Goal: Information Seeking & Learning: Find specific fact

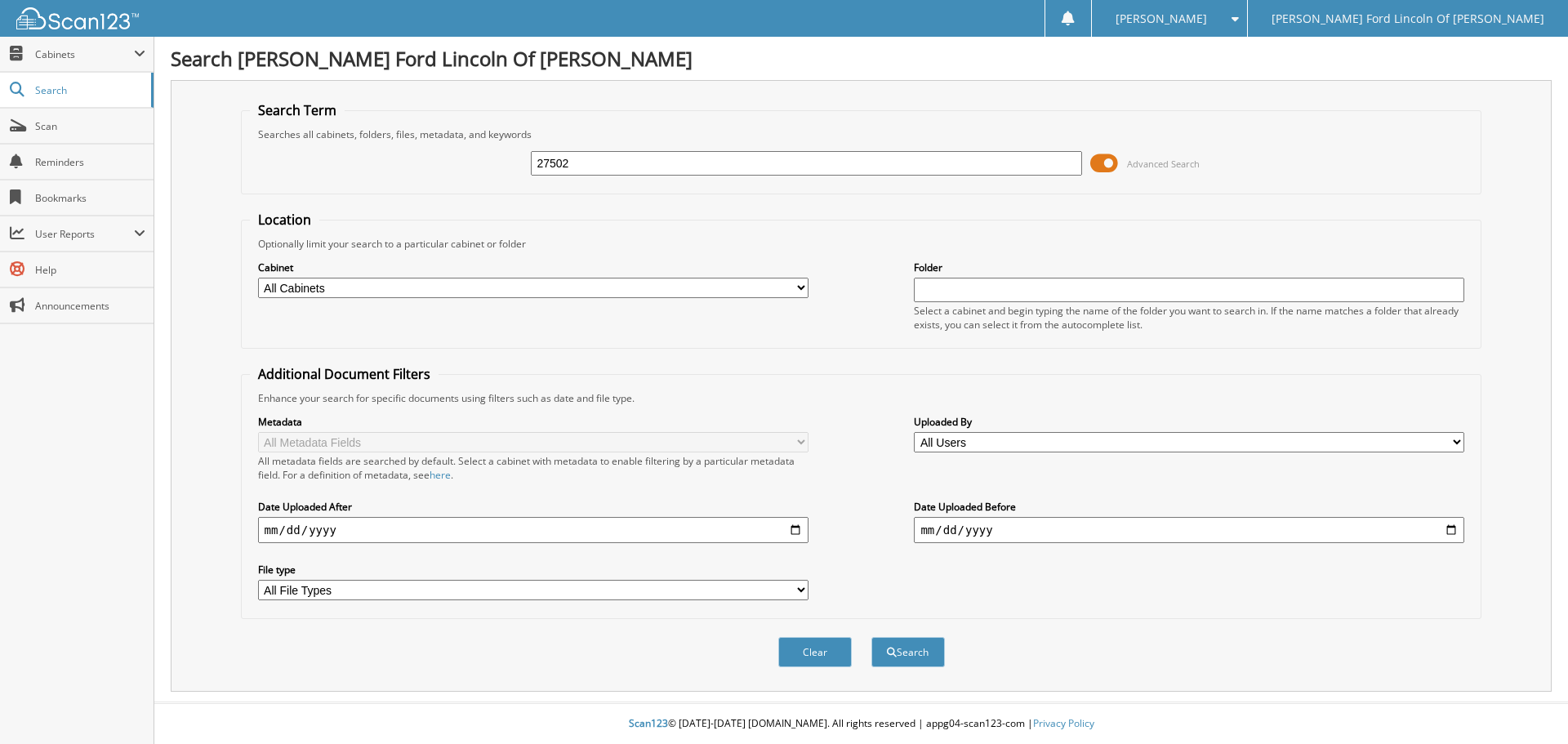
type input "27502"
click at [872, 637] on button "Search" at bounding box center [908, 652] width 74 height 30
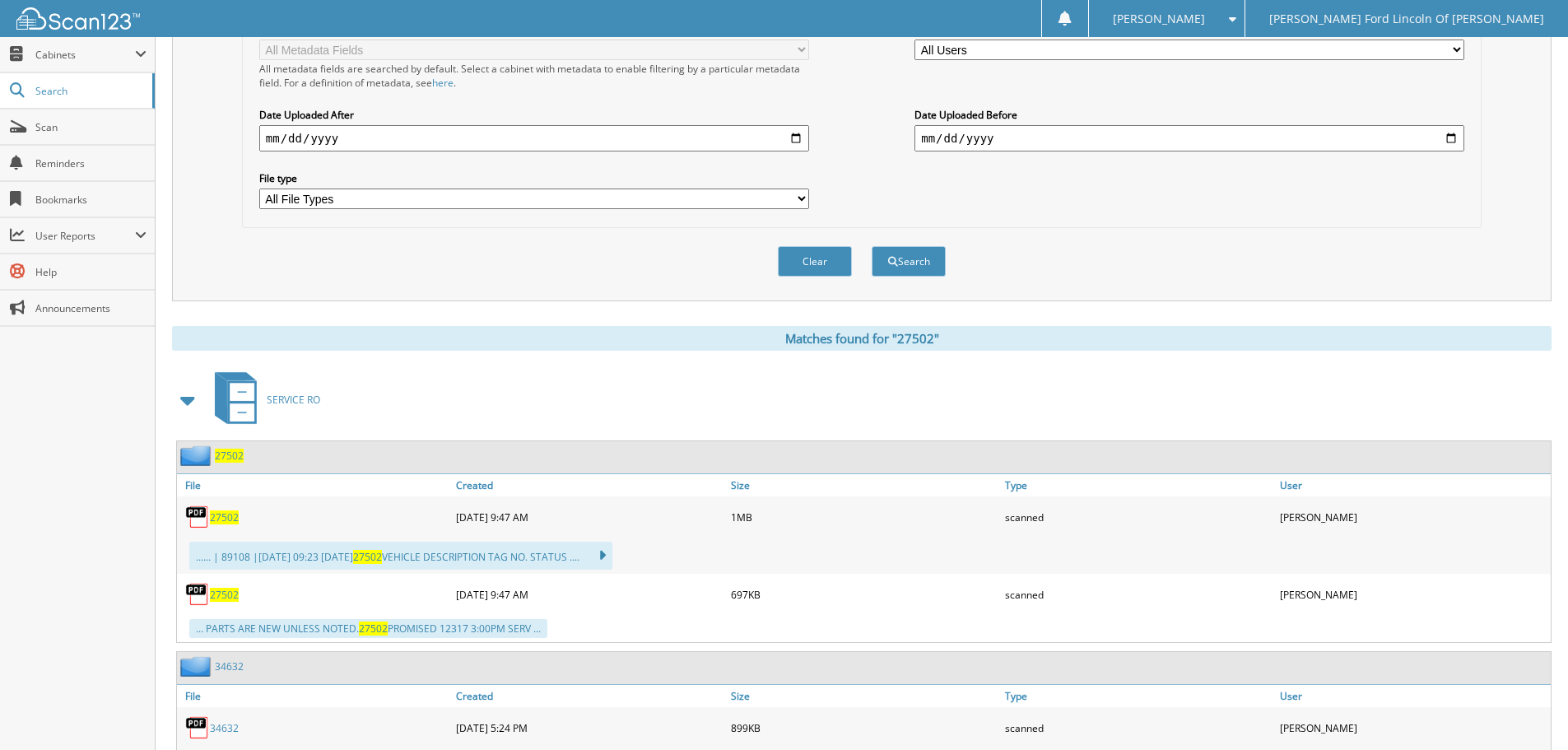
scroll to position [412, 0]
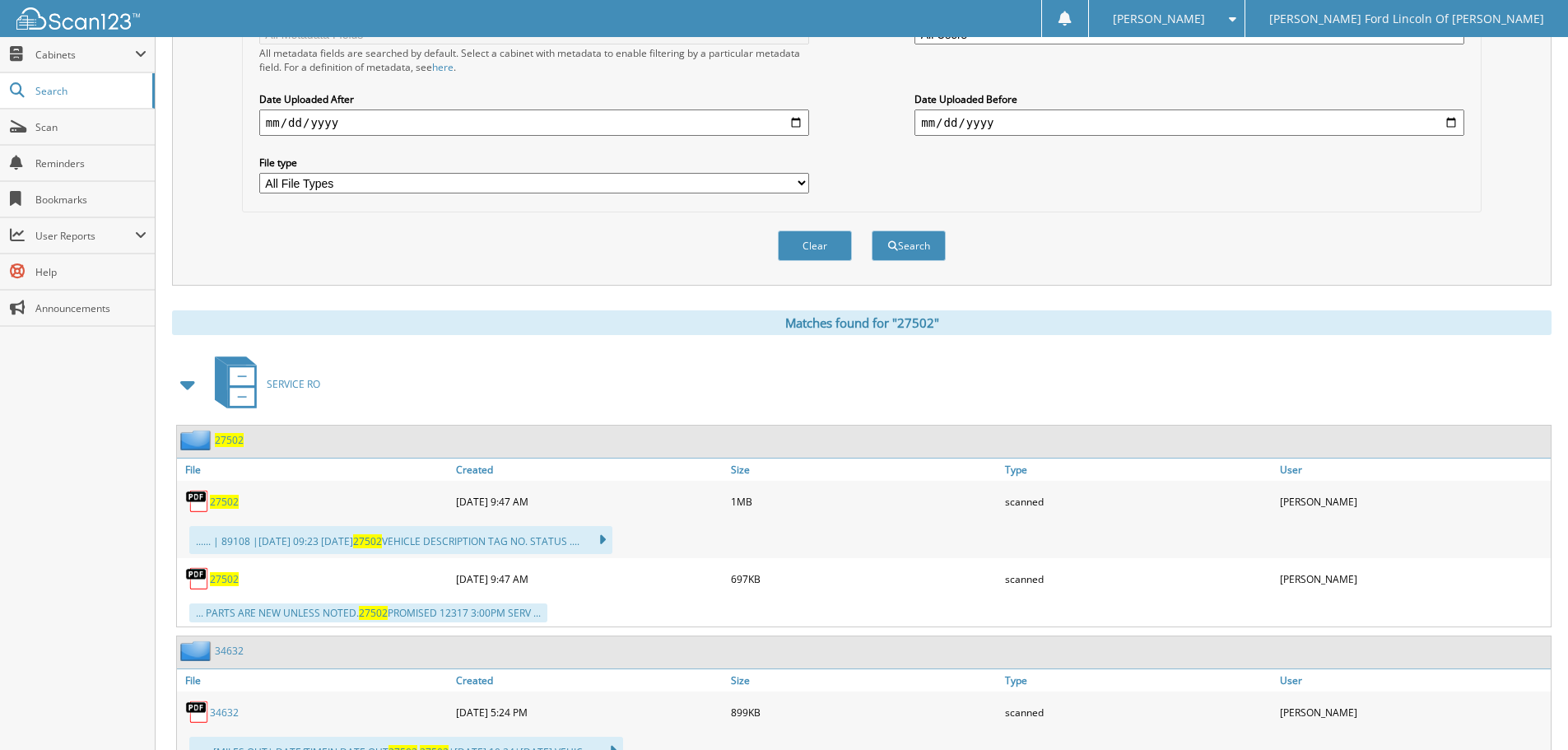
click at [229, 501] on span "27502" at bounding box center [224, 502] width 29 height 14
click at [1424, 120] on input "date" at bounding box center [1189, 122] width 550 height 26
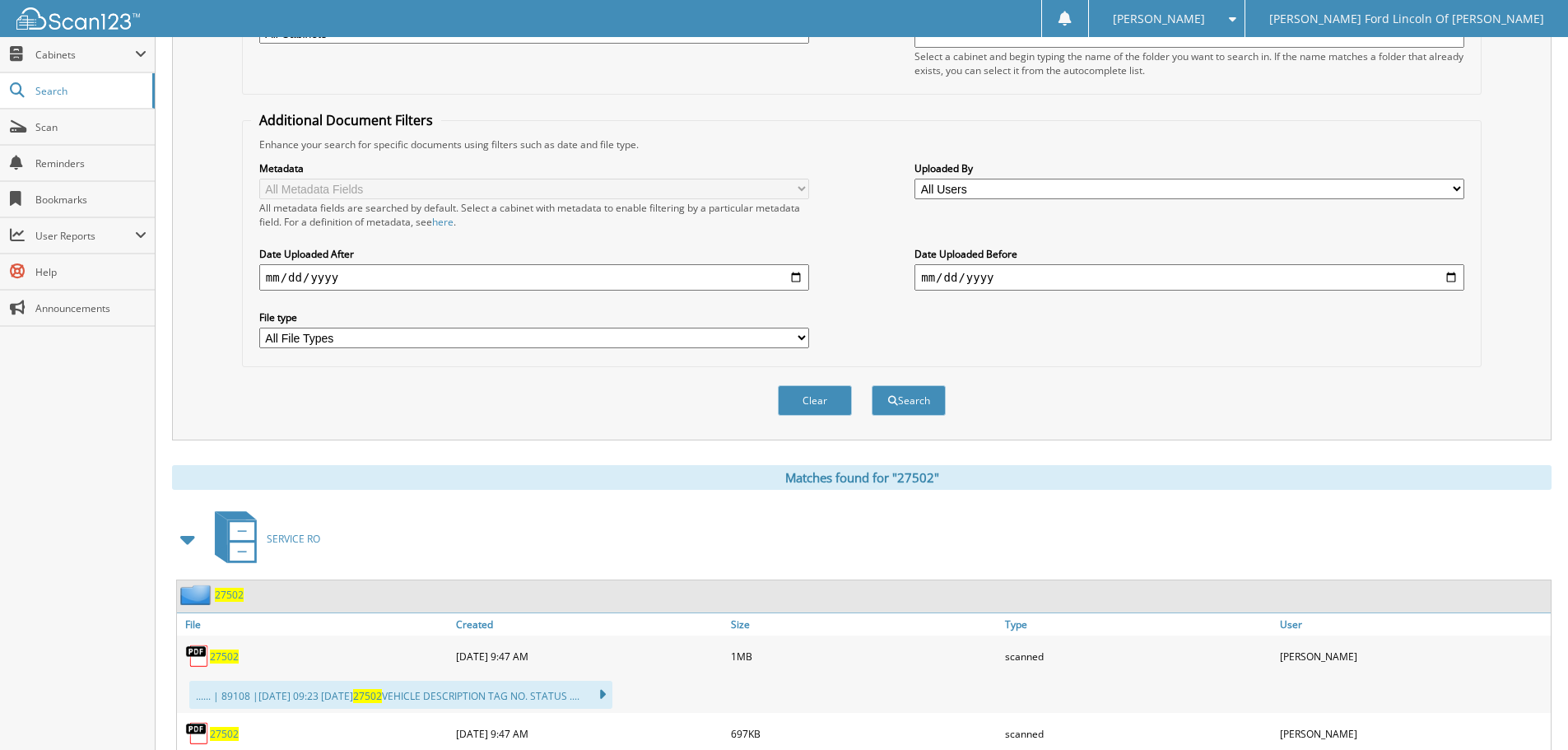
scroll to position [0, 0]
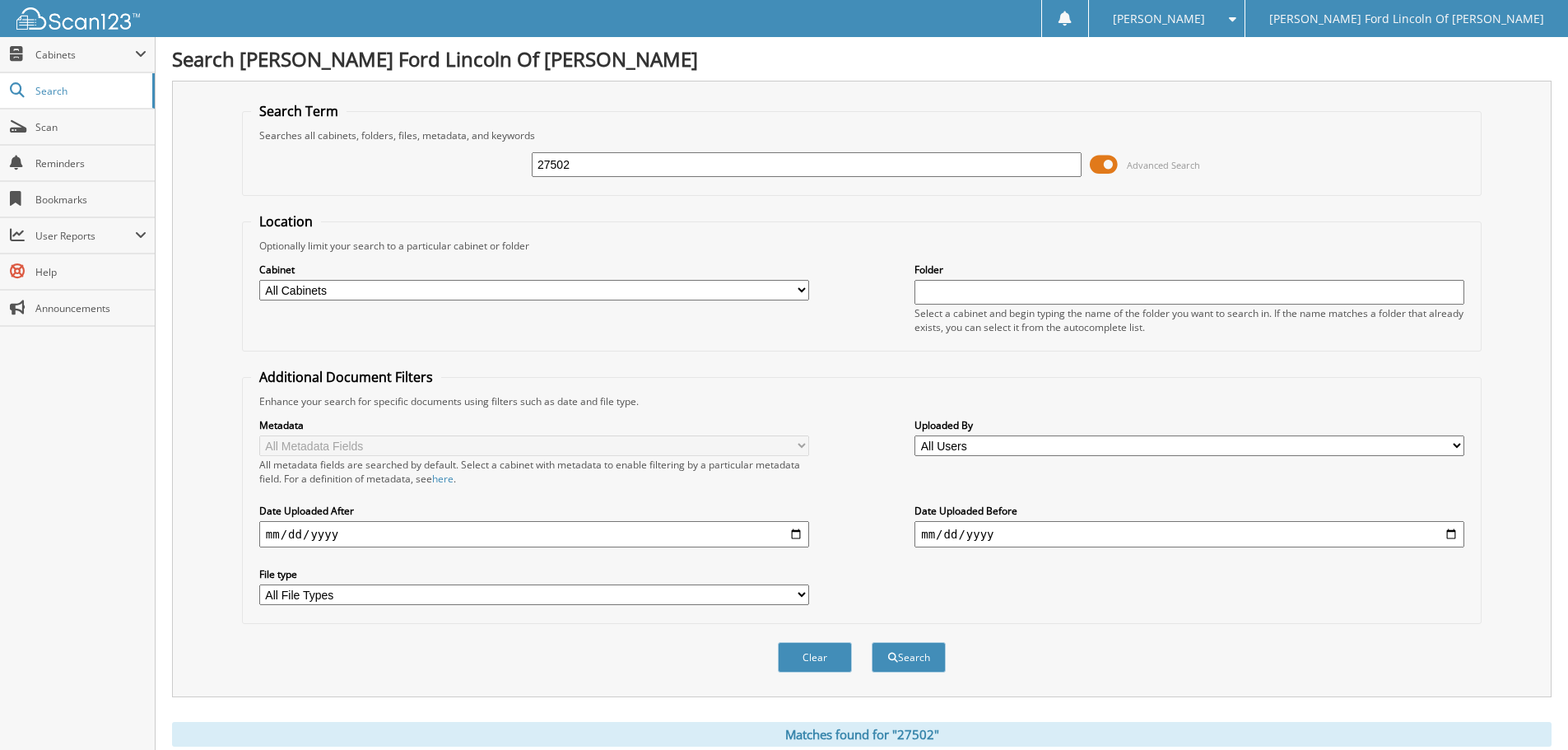
drag, startPoint x: 644, startPoint y: 154, endPoint x: 258, endPoint y: 142, distance: 386.2
click at [517, 166] on div "27502 Advanced Search" at bounding box center [861, 164] width 1221 height 45
type input "23896"
click at [871, 642] on button "Search" at bounding box center [908, 657] width 74 height 31
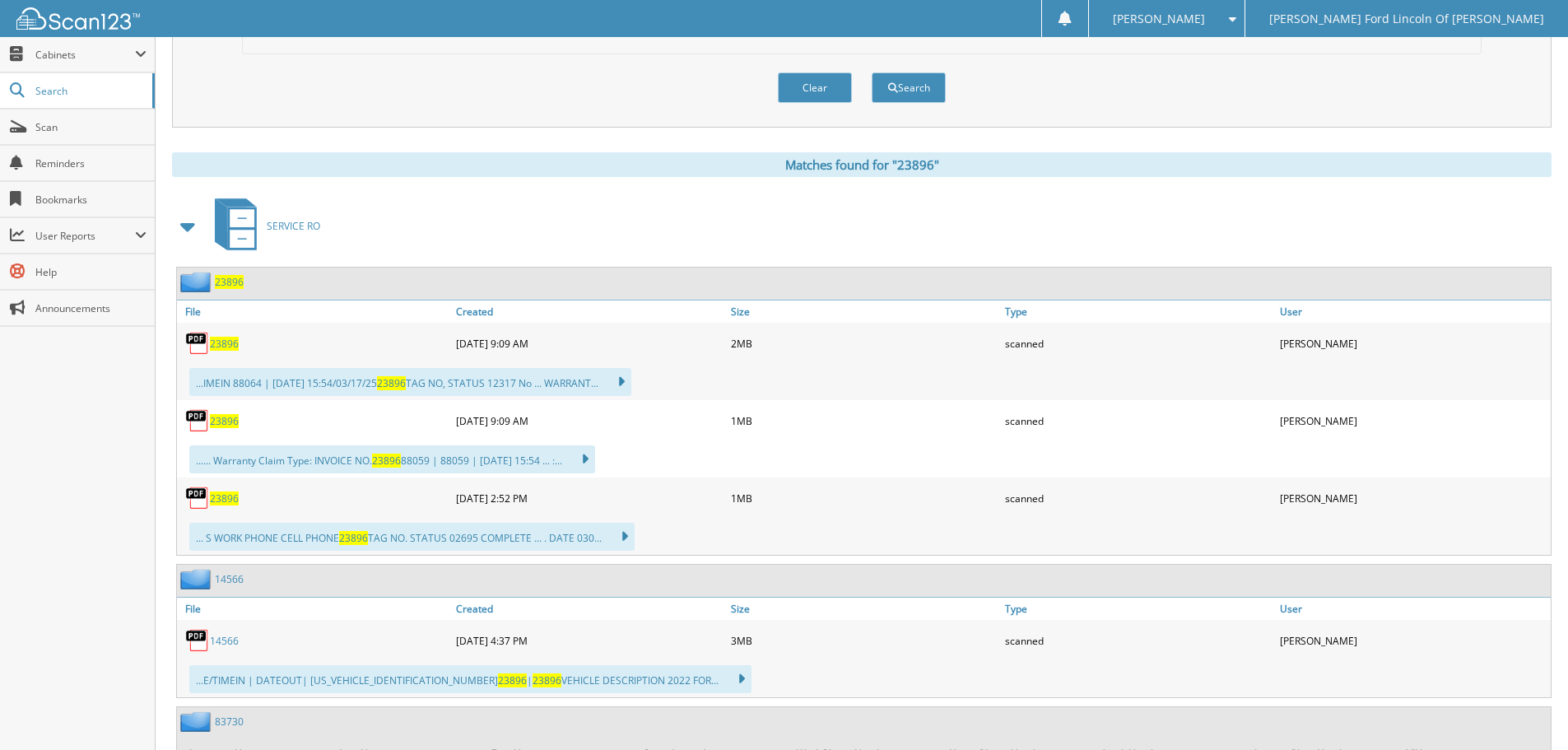
scroll to position [576, 0]
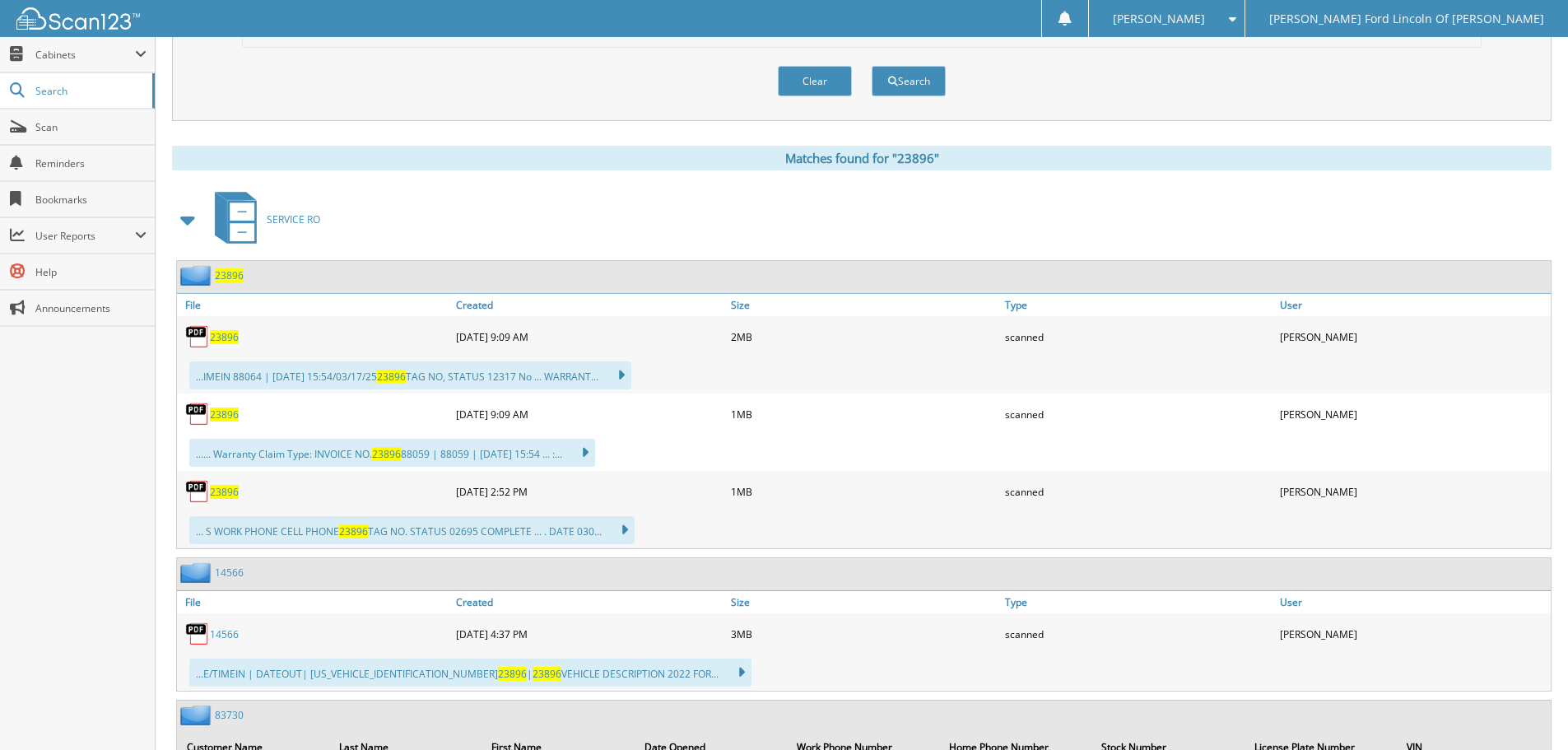
click at [222, 335] on span "23896" at bounding box center [224, 337] width 29 height 14
